Goal: Complete application form

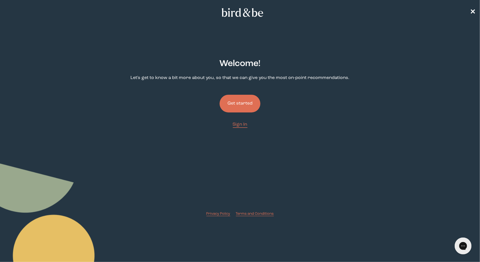
click at [246, 105] on button "Get started" at bounding box center [240, 104] width 41 height 18
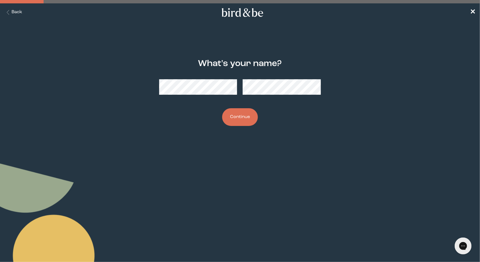
click at [245, 111] on button "Continue" at bounding box center [240, 117] width 36 height 18
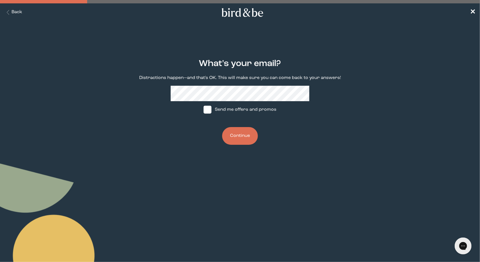
click at [240, 137] on button "Continue" at bounding box center [240, 136] width 36 height 18
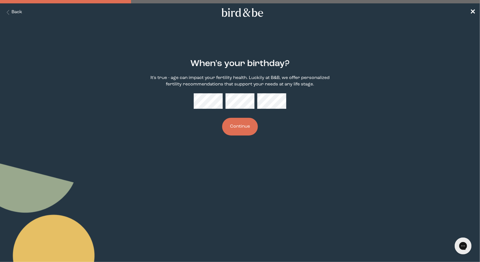
click at [253, 121] on button "Continue" at bounding box center [240, 127] width 36 height 18
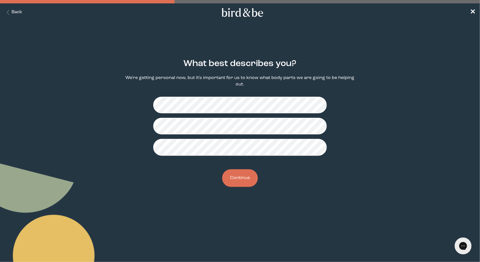
click at [238, 176] on button "Continue" at bounding box center [240, 178] width 36 height 18
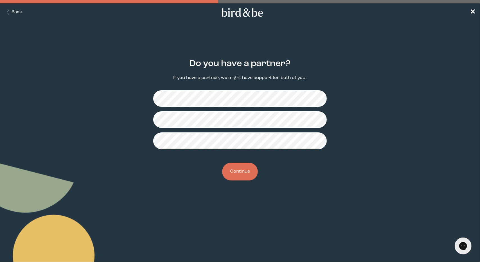
click at [238, 175] on button "Continue" at bounding box center [240, 172] width 36 height 18
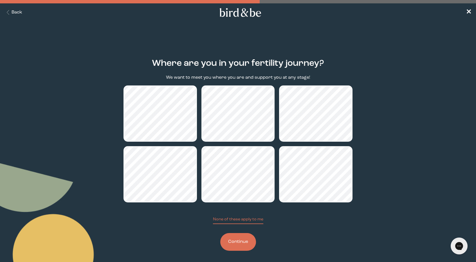
click at [242, 241] on button "Continue" at bounding box center [238, 242] width 36 height 18
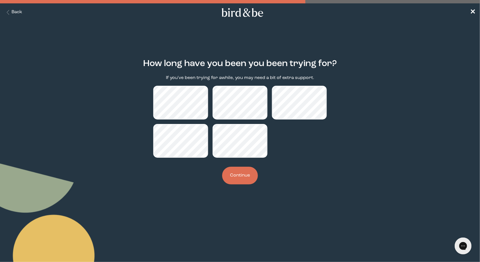
click at [14, 11] on button "Back" at bounding box center [13, 12] width 18 height 6
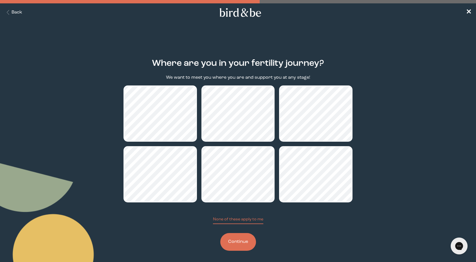
click at [242, 243] on button "Continue" at bounding box center [238, 242] width 36 height 18
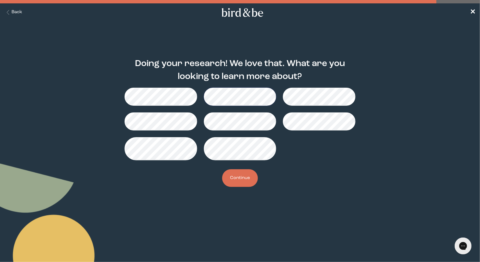
click at [242, 178] on button "Continue" at bounding box center [240, 178] width 36 height 18
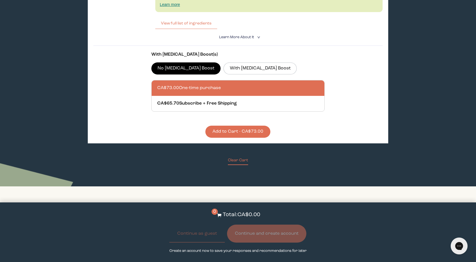
scroll to position [421, 0]
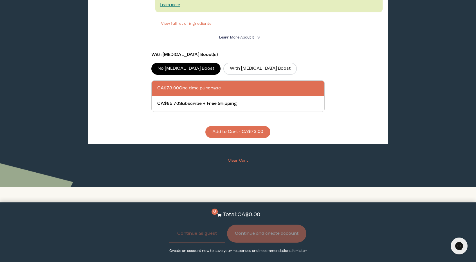
click at [243, 39] on span "Learn More About it" at bounding box center [236, 38] width 35 height 4
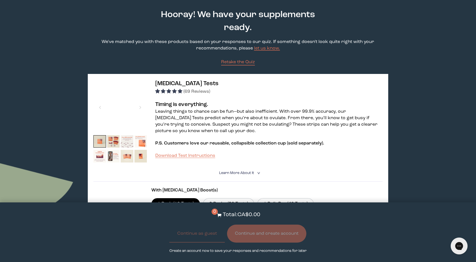
scroll to position [0, 0]
